Goal: Task Accomplishment & Management: Use online tool/utility

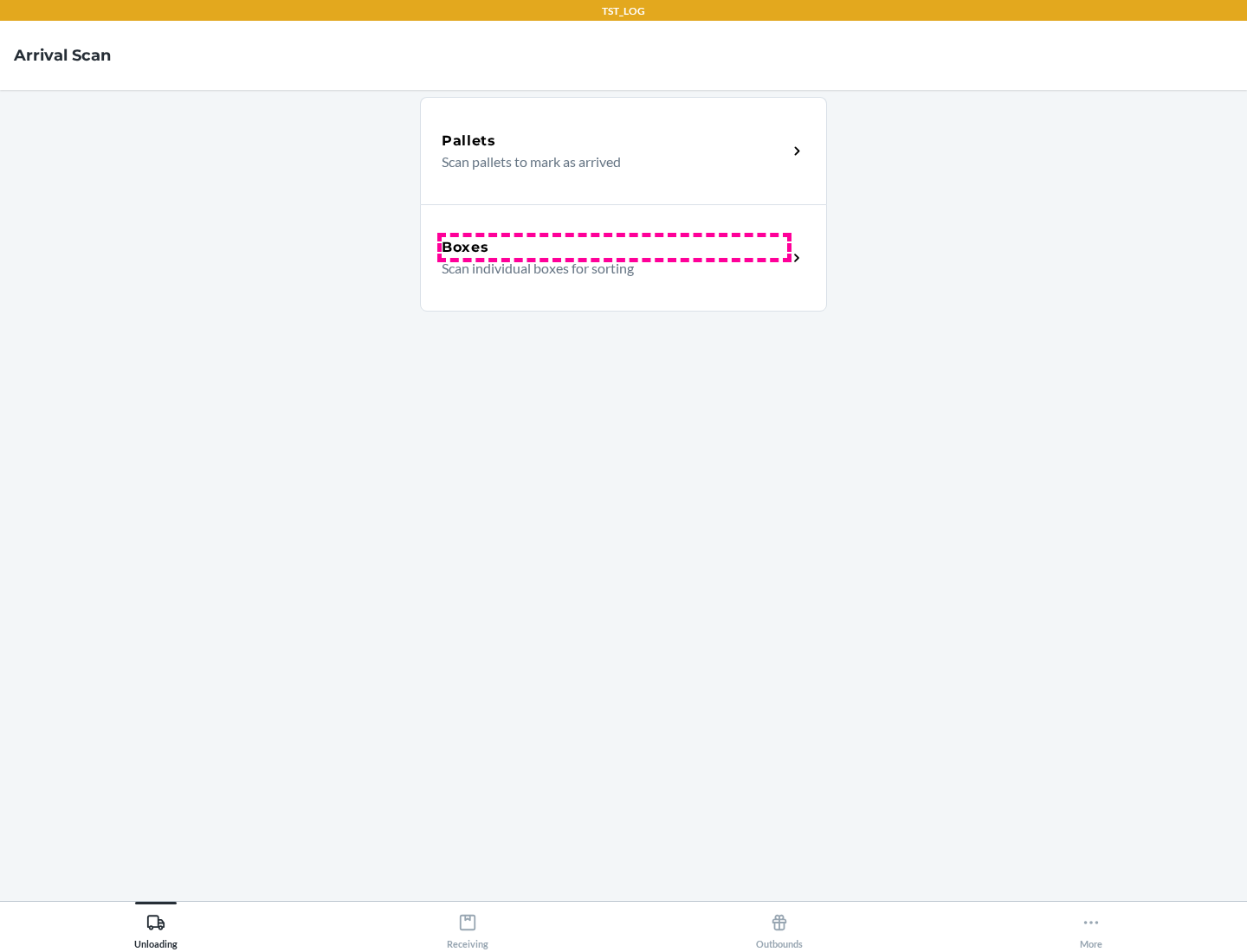
click at [614, 248] on div "Boxes" at bounding box center [614, 248] width 345 height 21
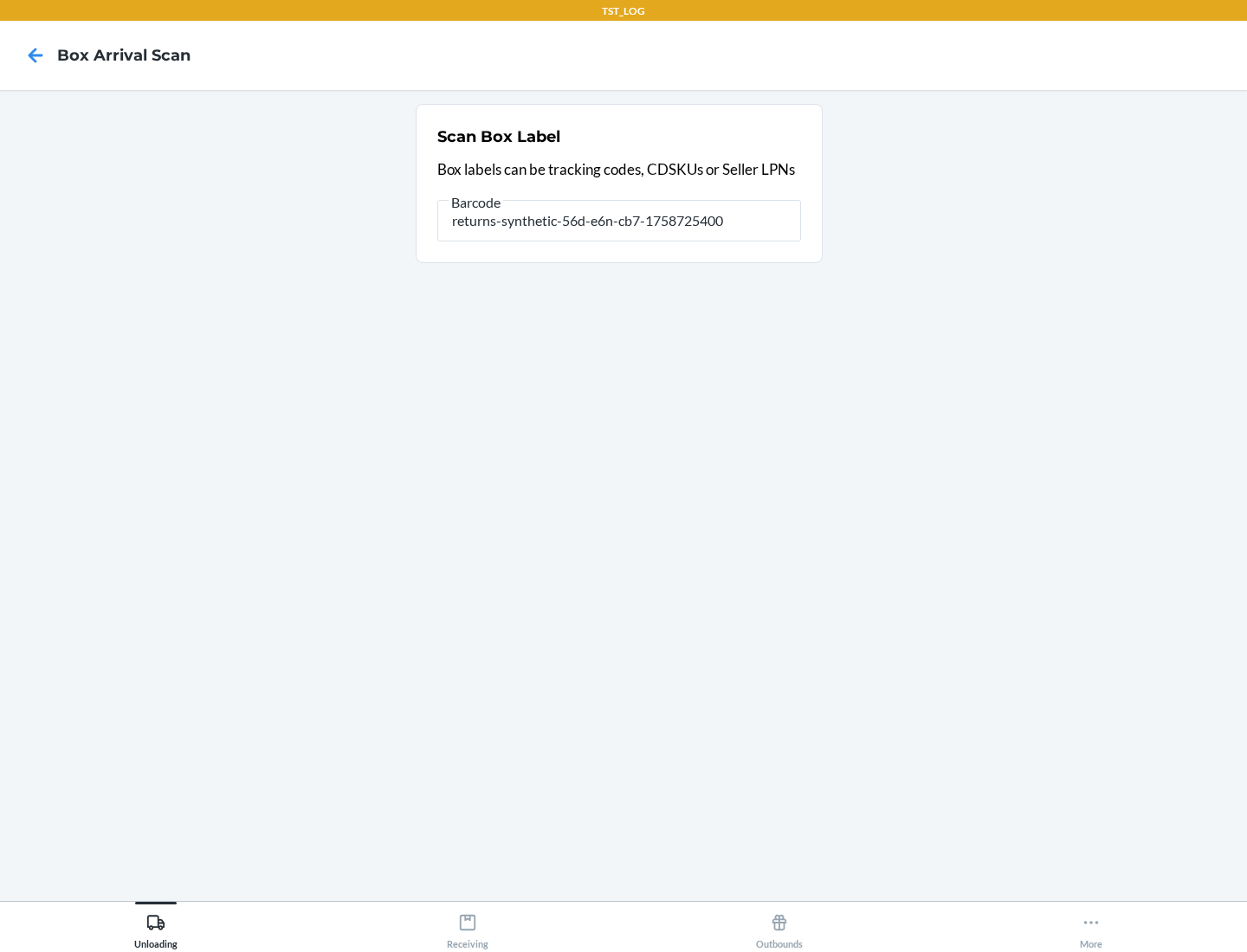
type input "returns-synthetic-56d-e6n-cb7-1758725400"
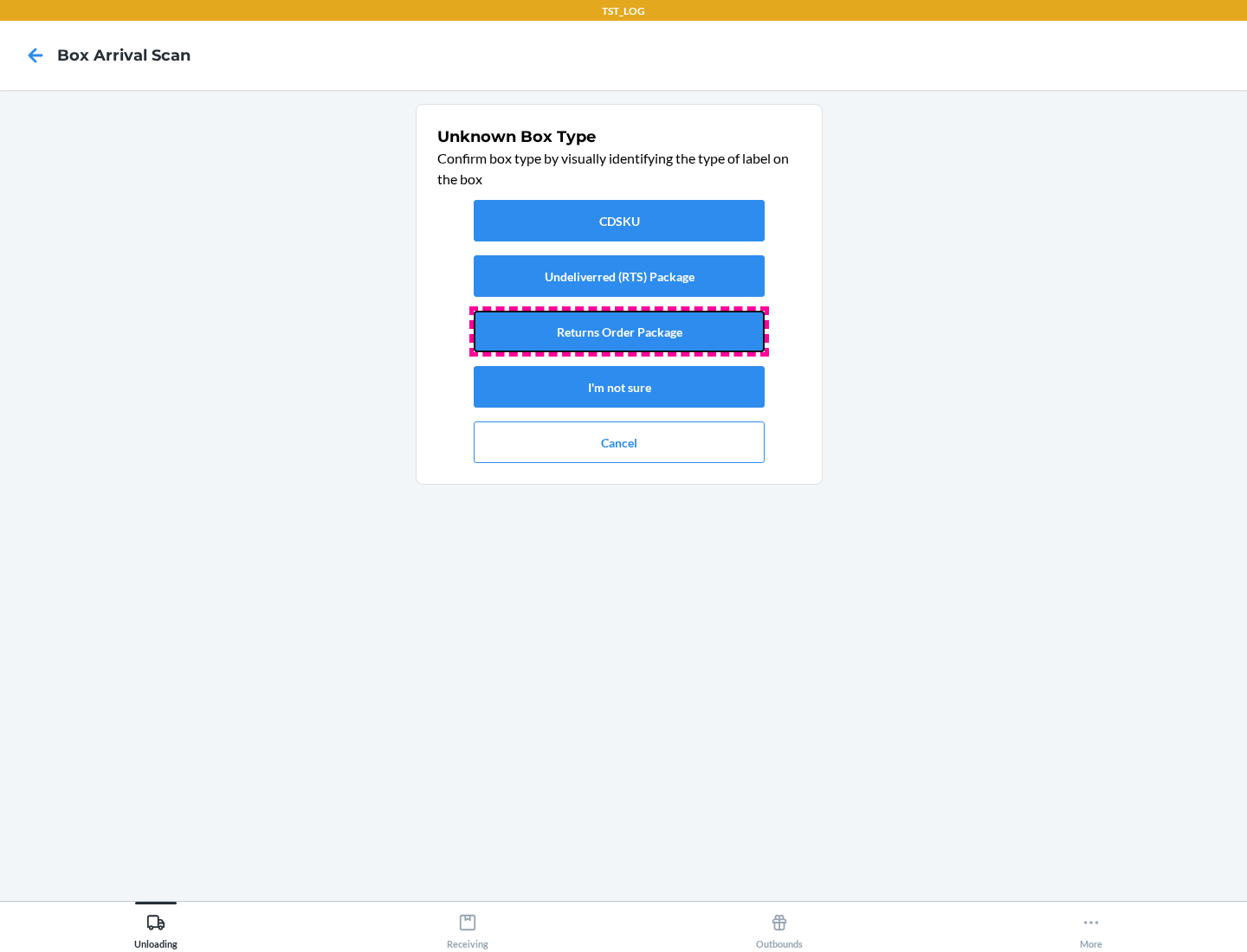
click at [619, 332] on button "Returns Order Package" at bounding box center [618, 331] width 291 height 41
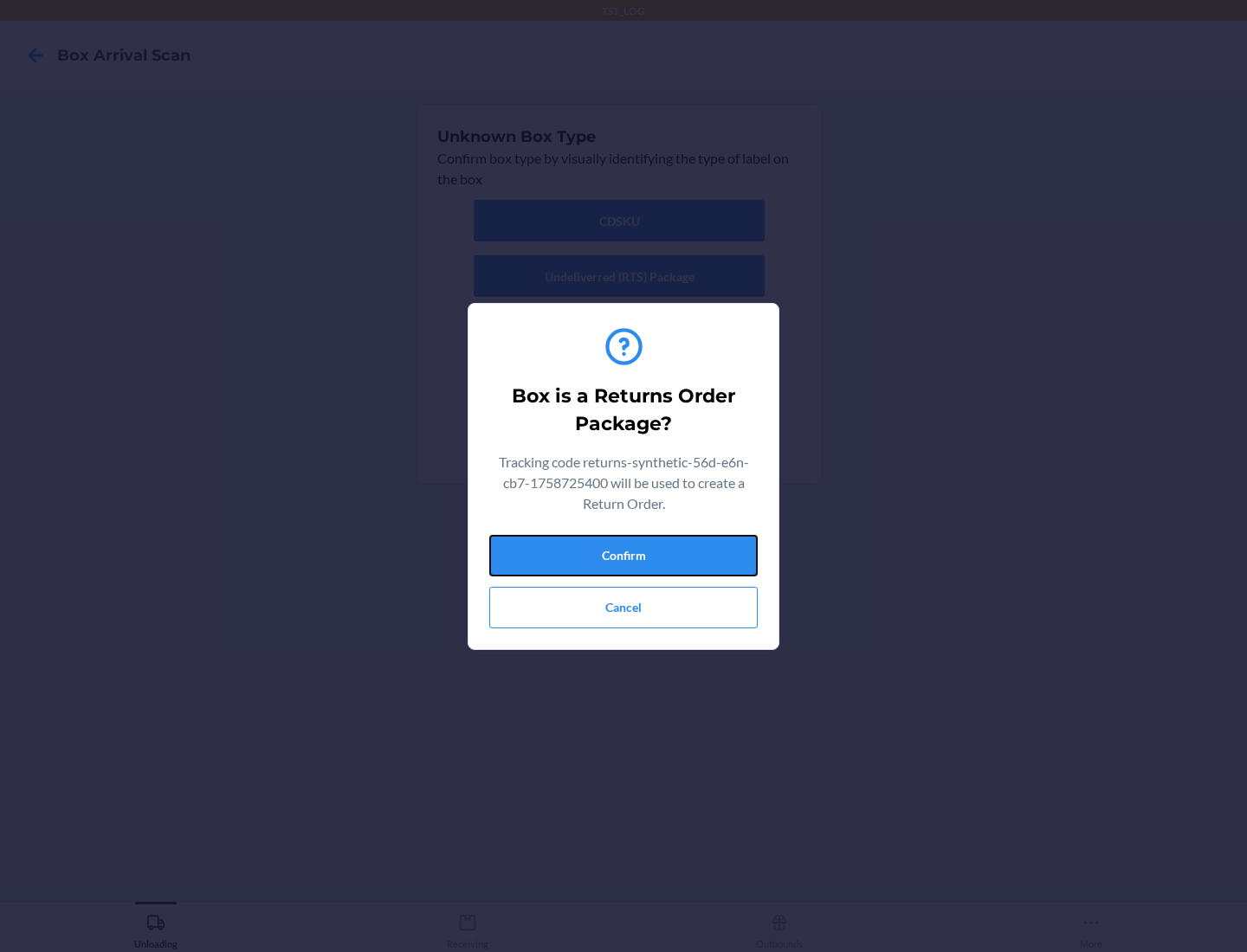
click at [623, 555] on button "Confirm" at bounding box center [623, 555] width 269 height 41
